Goal: Information Seeking & Learning: Learn about a topic

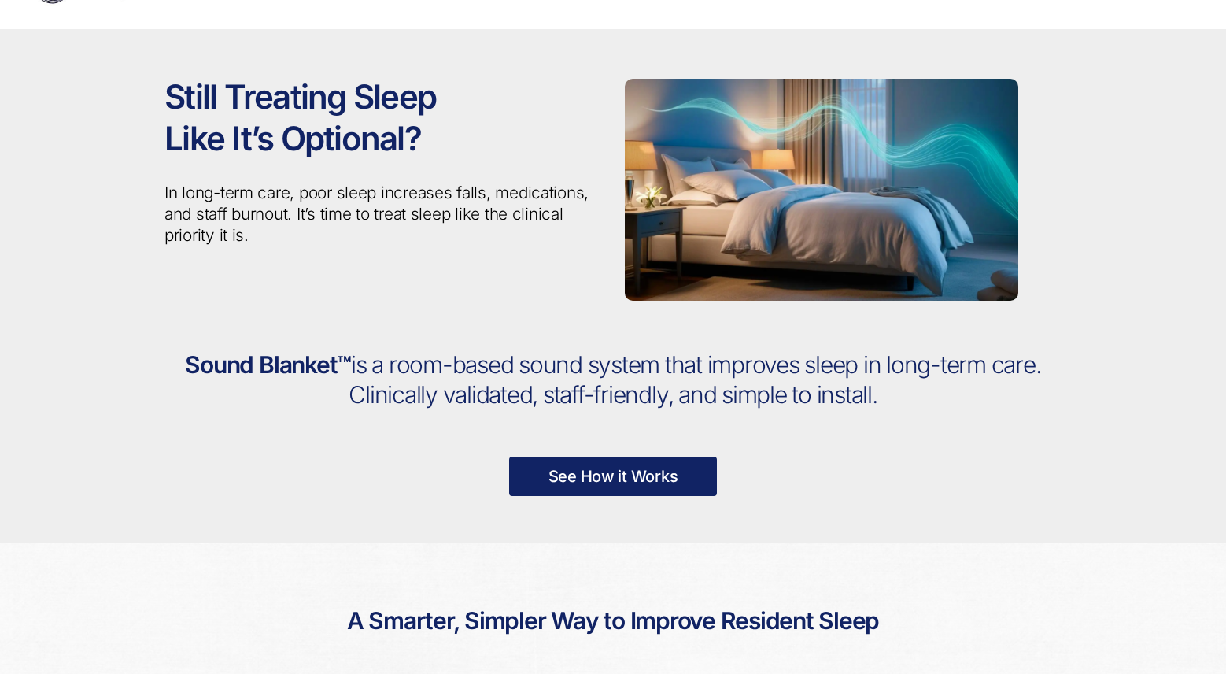
scroll to position [58, 0]
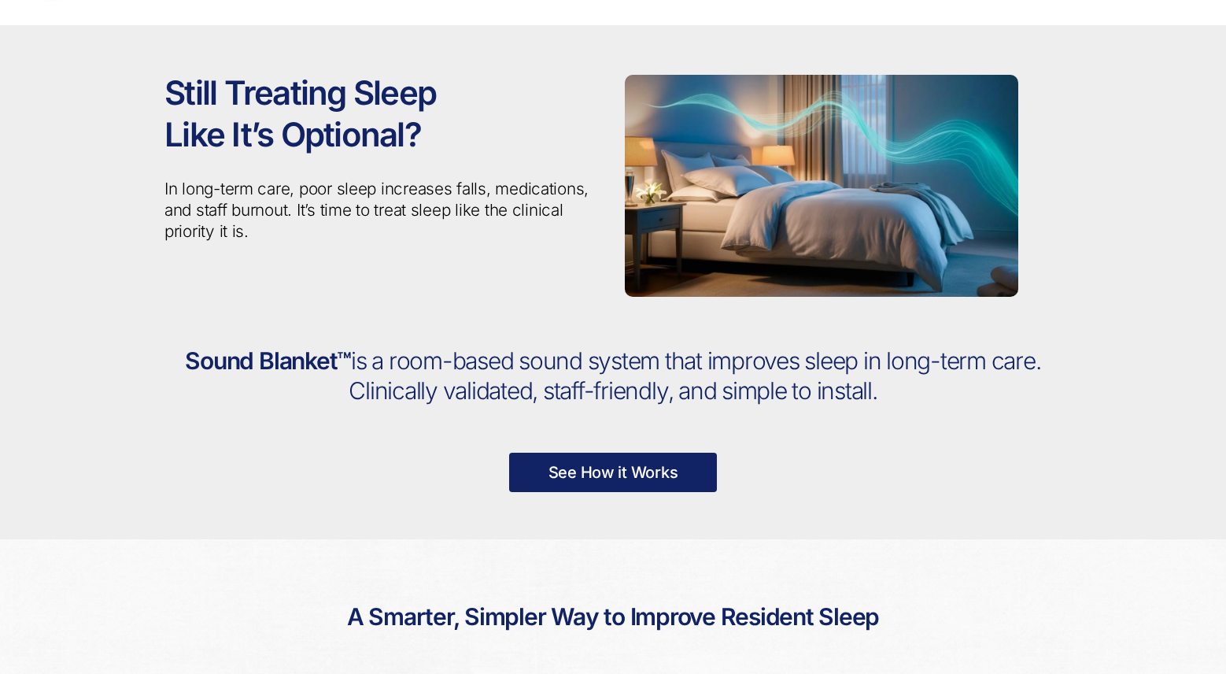
click at [667, 478] on link "See How it Works" at bounding box center [613, 472] width 209 height 39
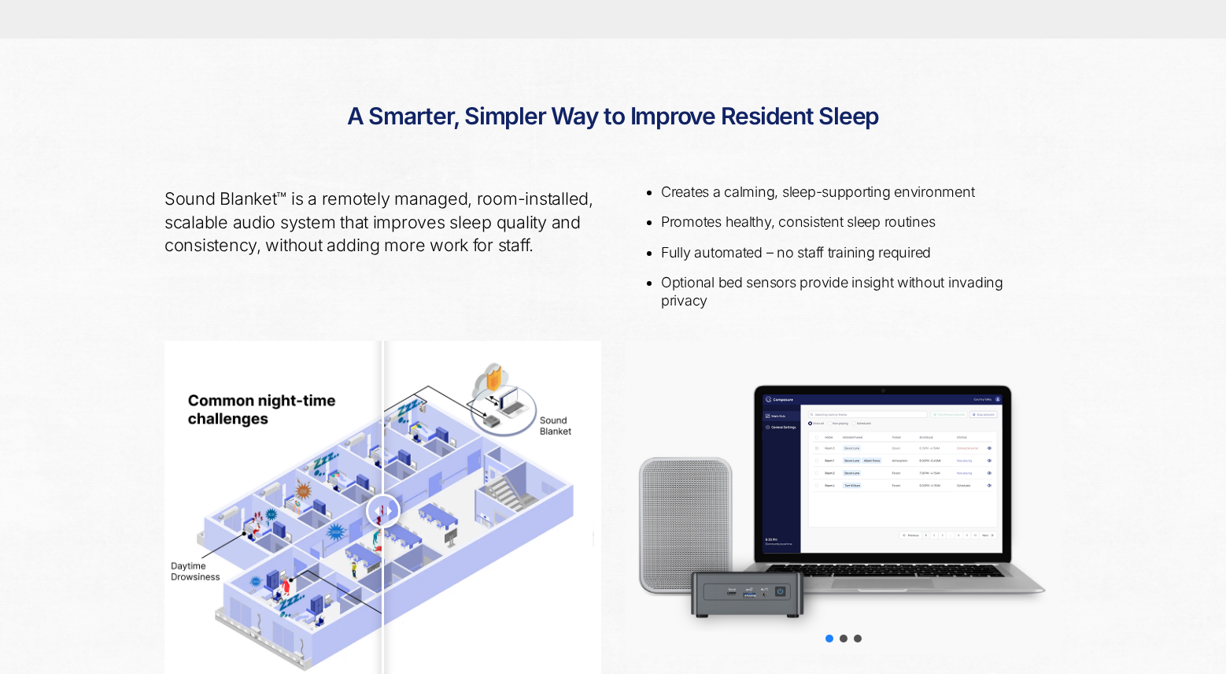
scroll to position [572, 0]
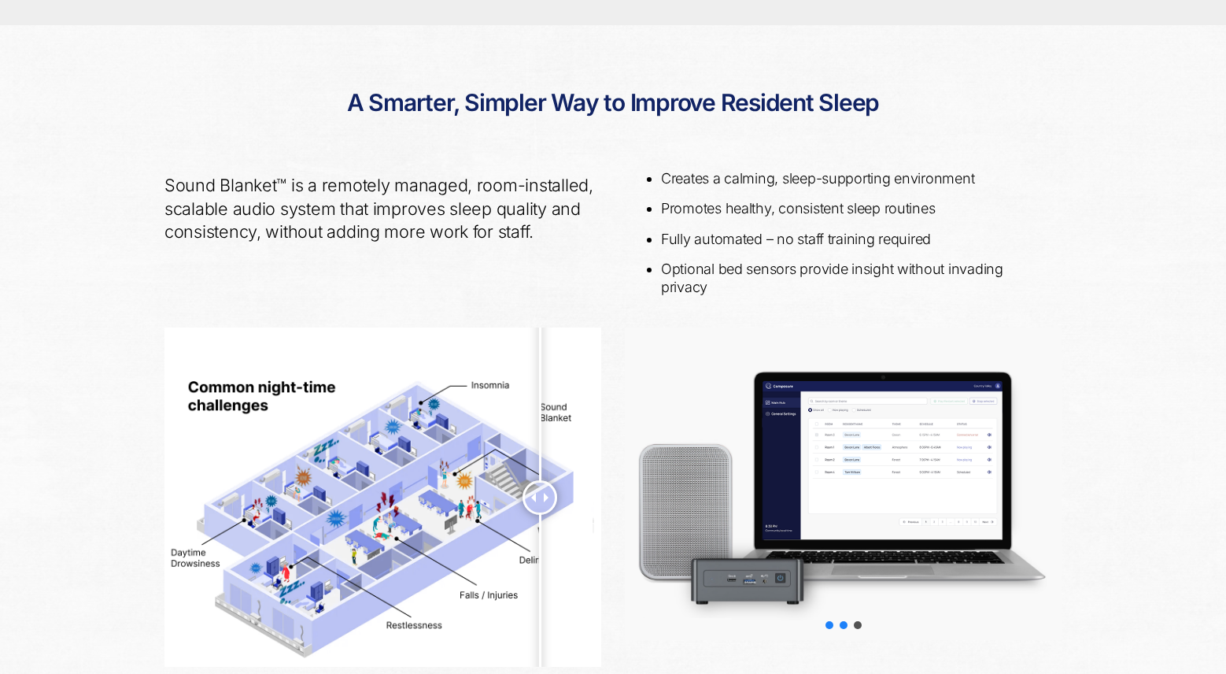
click at [844, 586] on div "slider-2" at bounding box center [844, 625] width 8 height 8
click at [856, 586] on div "slider-3" at bounding box center [858, 625] width 8 height 8
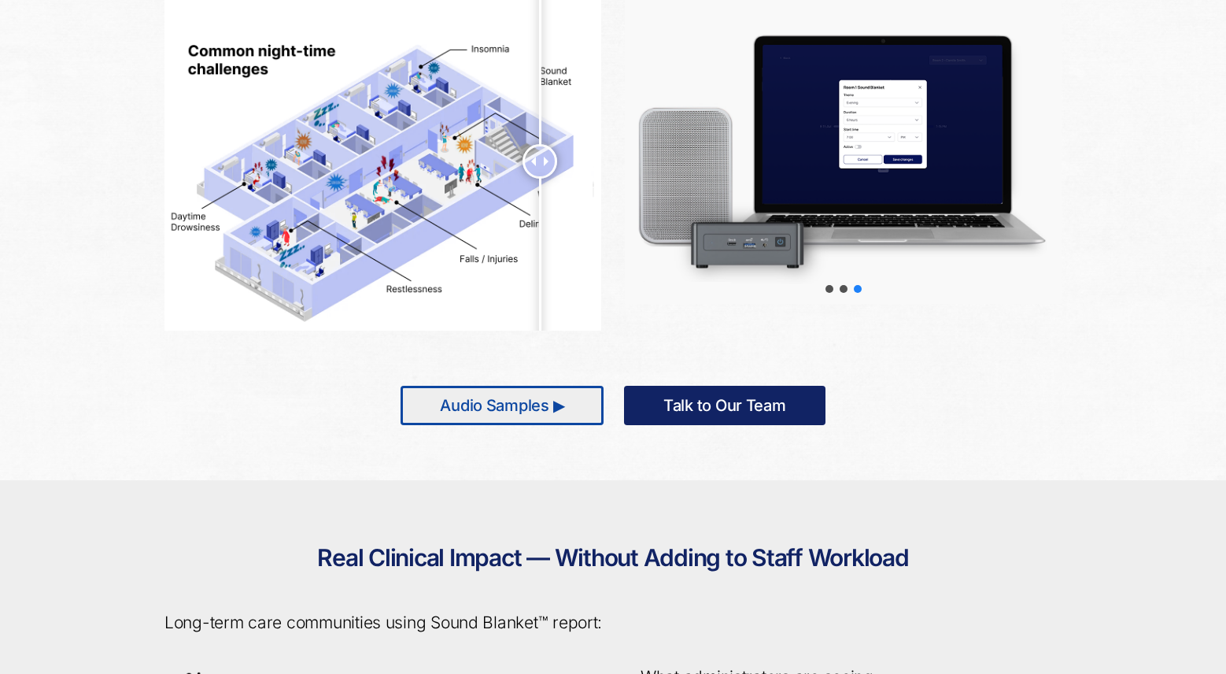
scroll to position [912, 0]
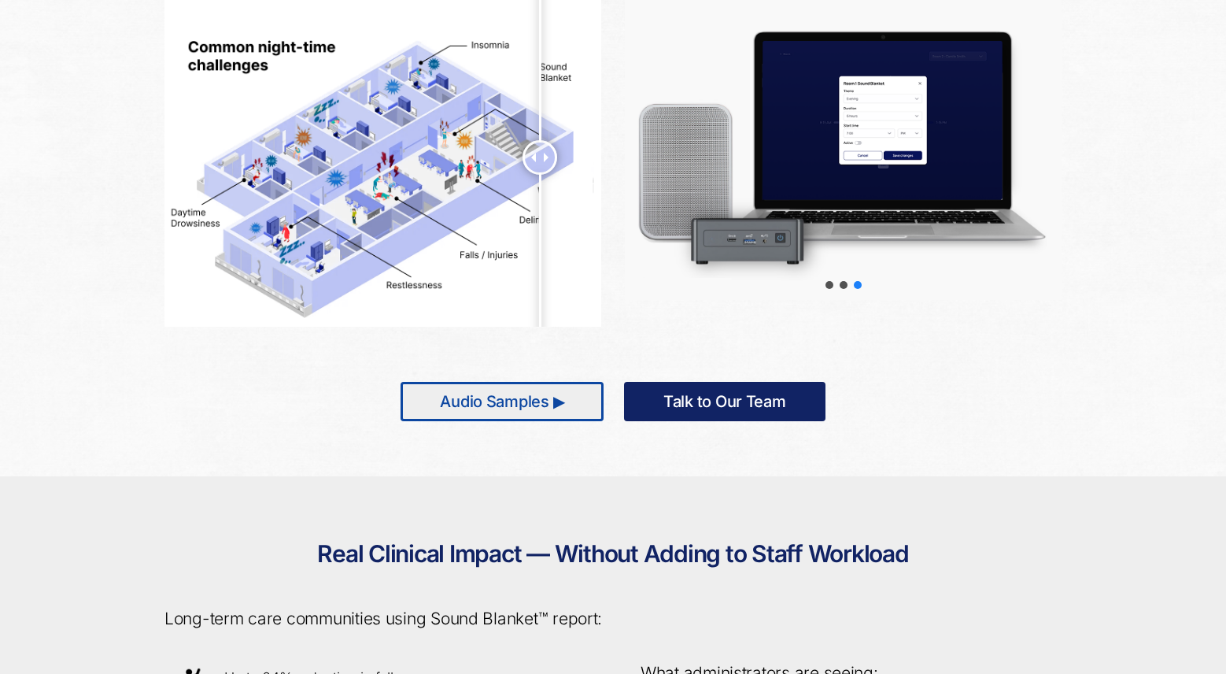
click at [494, 401] on link "Audio Samples ▶" at bounding box center [502, 401] width 203 height 39
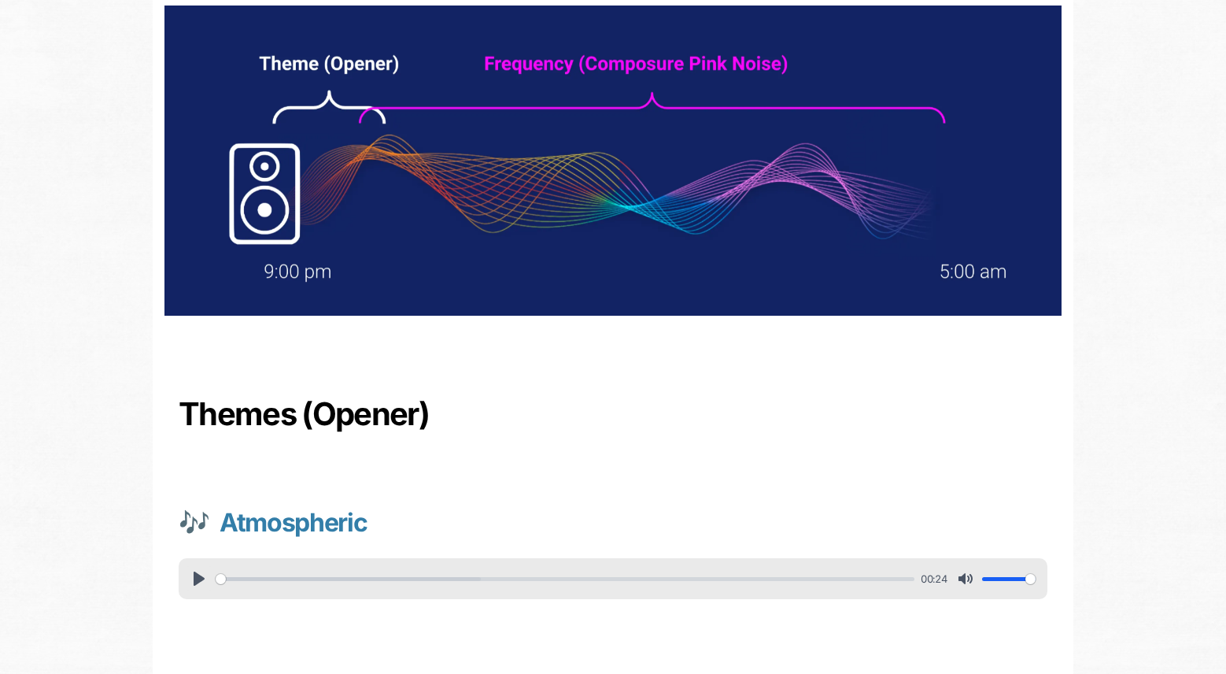
scroll to position [191, 0]
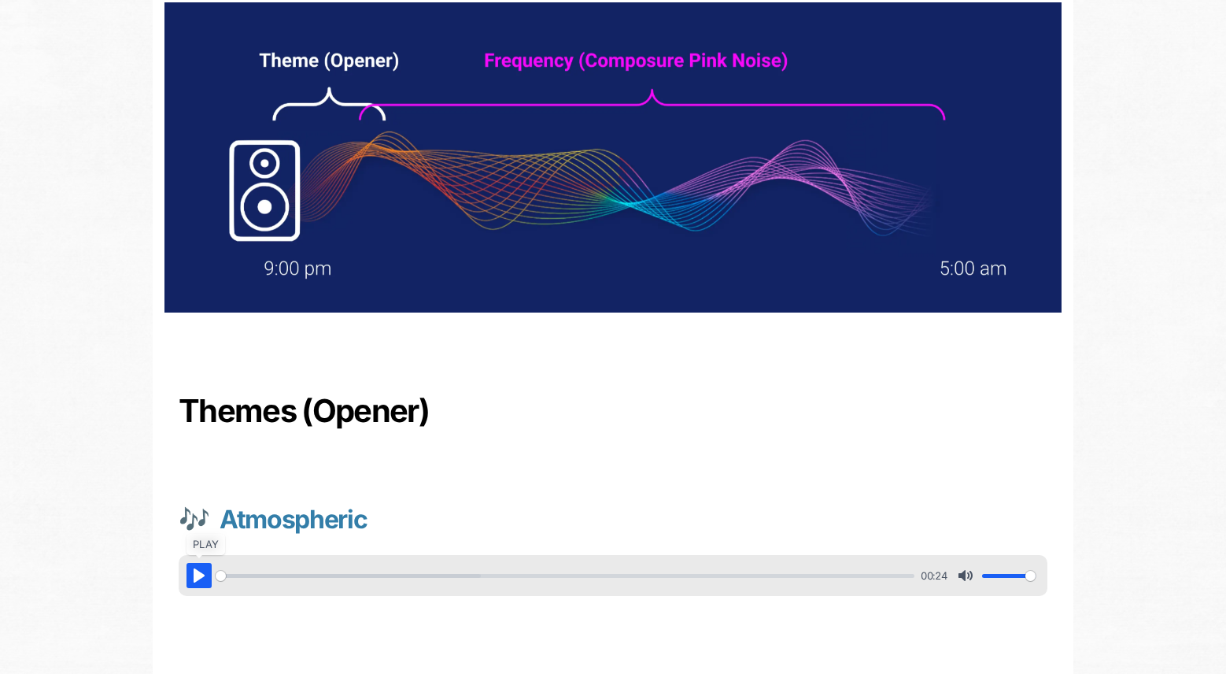
click at [192, 585] on button "Pause Play" at bounding box center [199, 575] width 25 height 25
type input "23.23"
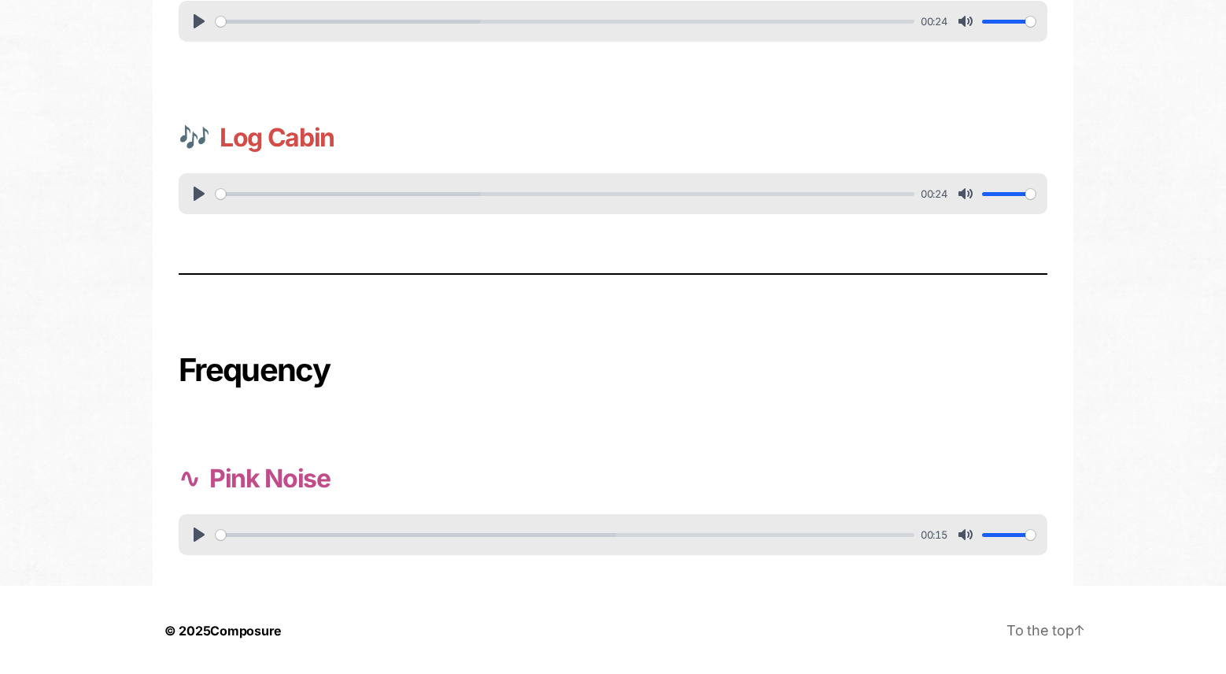
scroll to position [919, 0]
click at [187, 539] on button "Pause Play" at bounding box center [199, 532] width 25 height 25
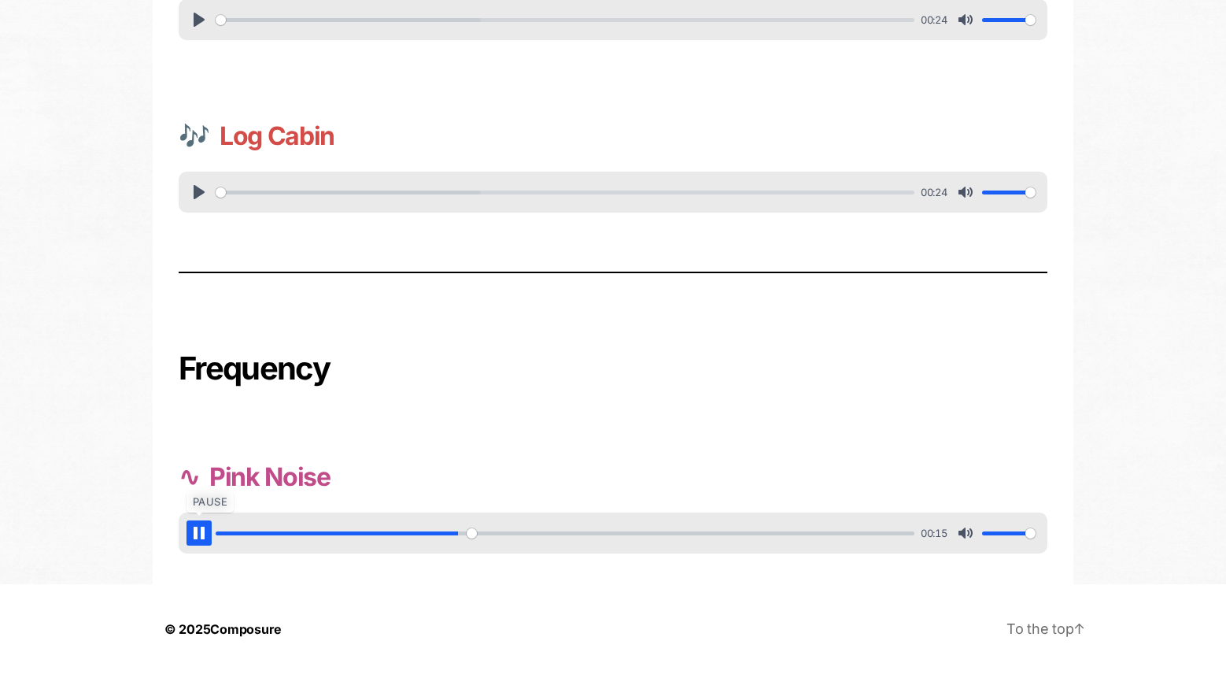
click at [187, 539] on button "Pause Play" at bounding box center [199, 532] width 25 height 25
type input "36.63"
click at [202, 191] on button "Pause Play" at bounding box center [199, 191] width 25 height 25
type input "22.12"
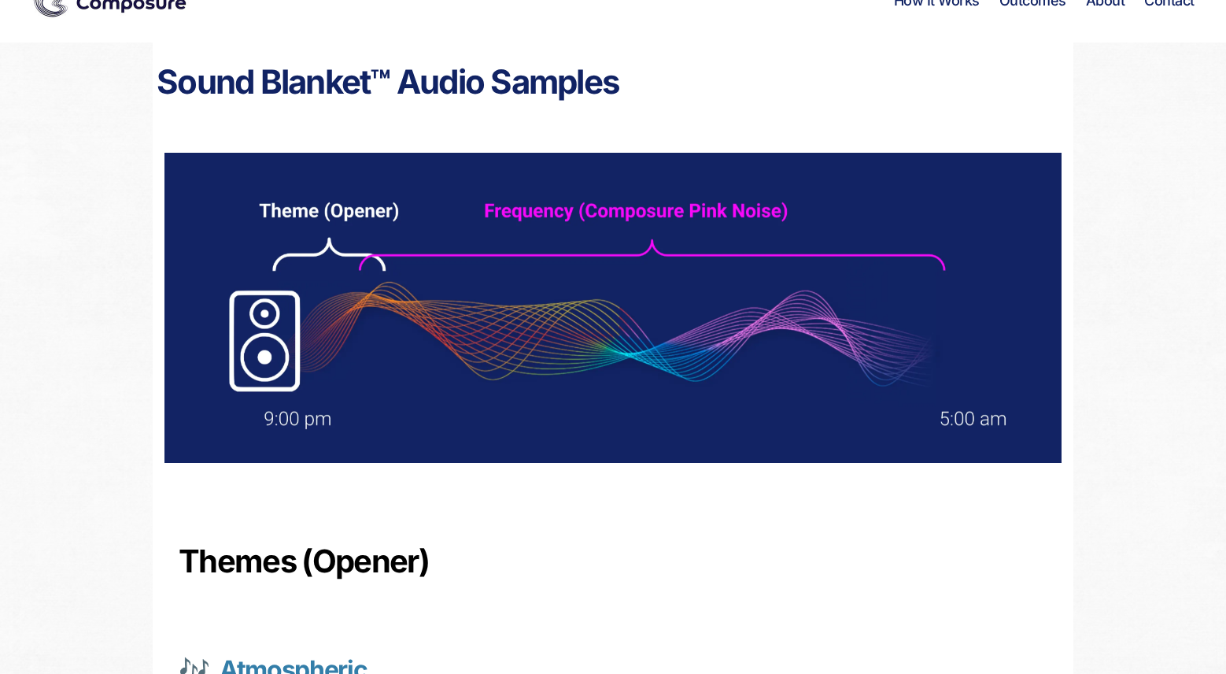
scroll to position [0, 0]
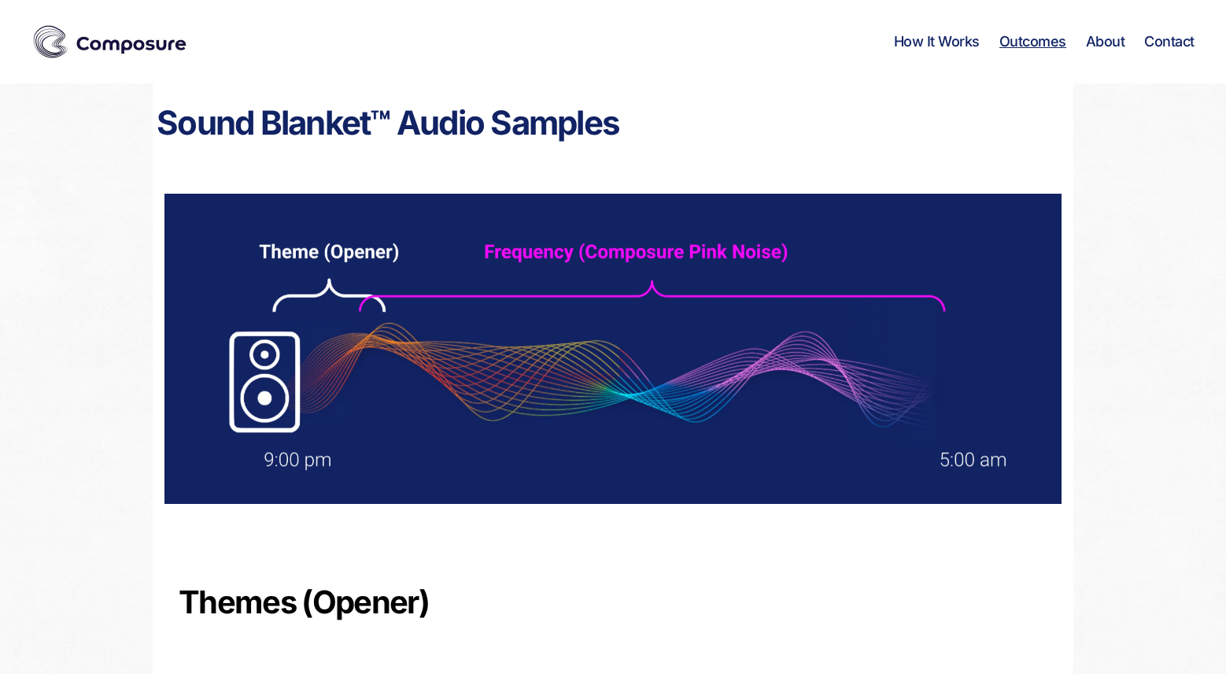
click at [1030, 43] on link "Outcomes" at bounding box center [1033, 41] width 67 height 17
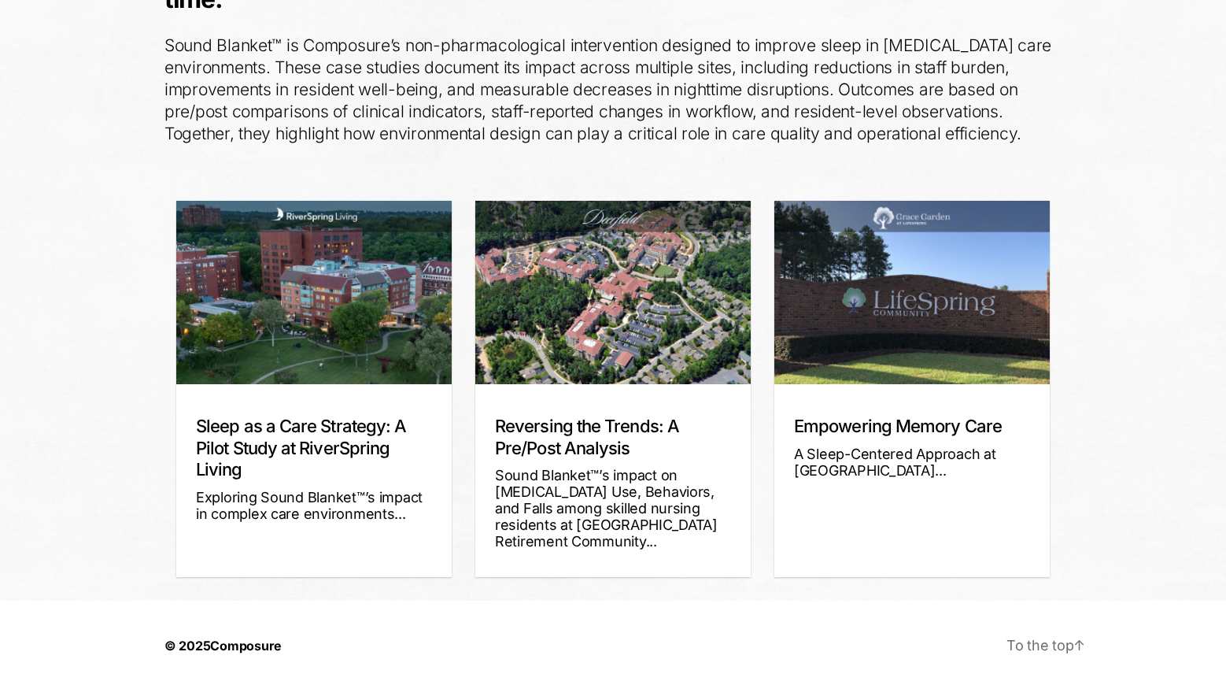
scroll to position [274, 0]
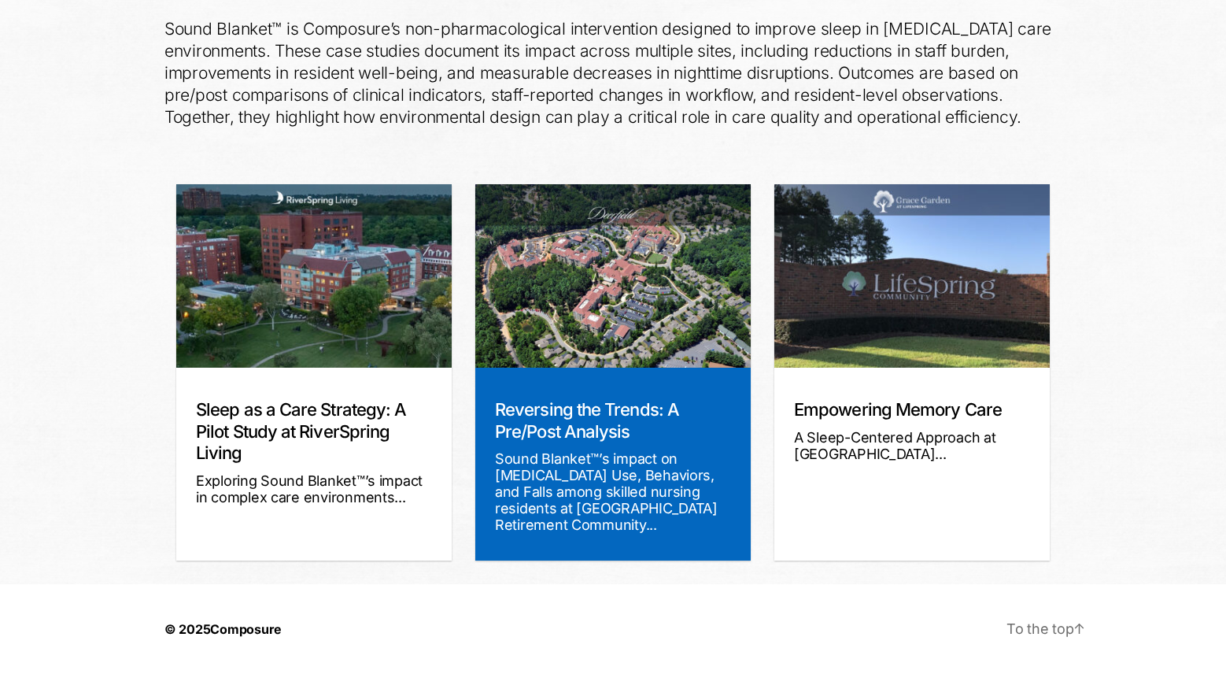
click at [657, 402] on link "Reversing the Trends: A Pre/Post Analysis" at bounding box center [587, 420] width 184 height 43
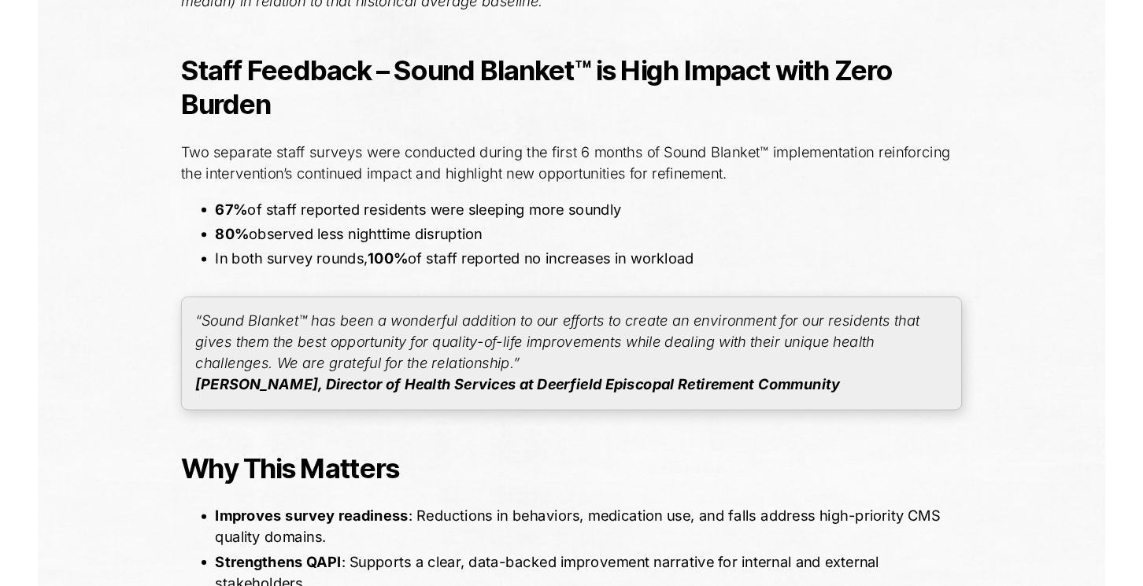
scroll to position [3468, 0]
